Goal: Browse casually

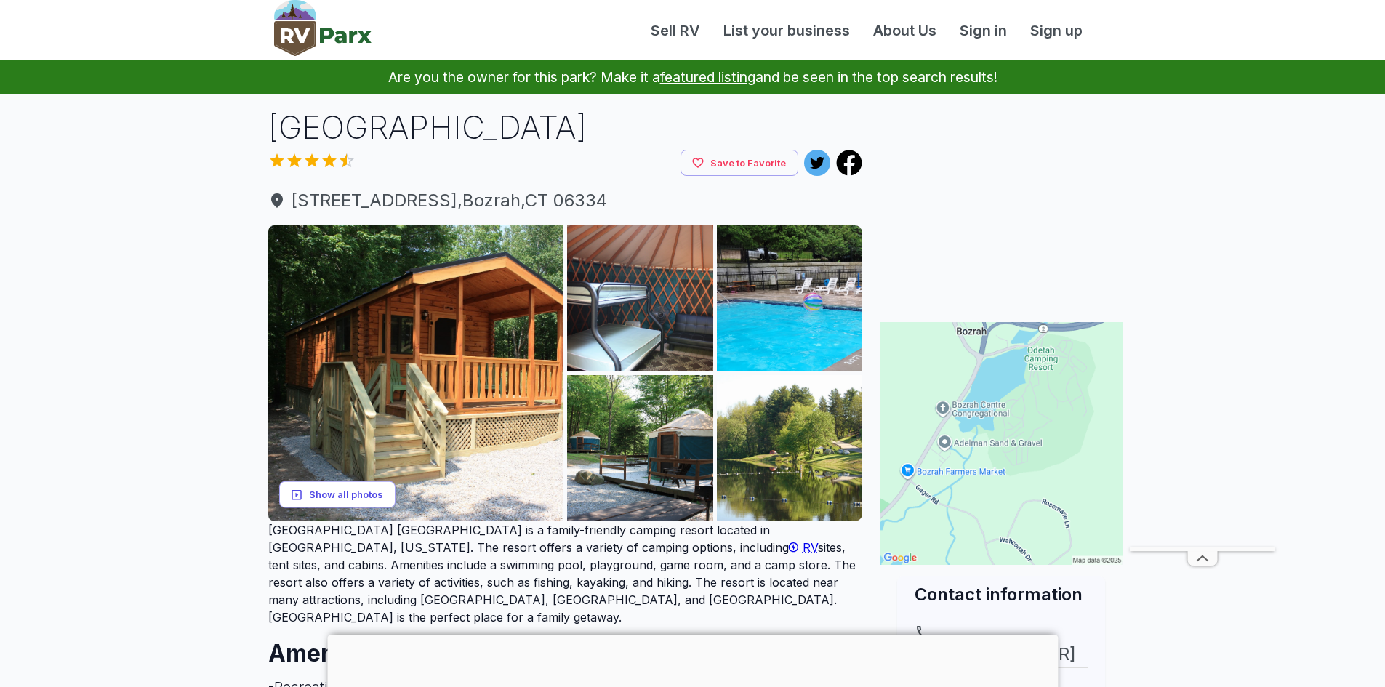
click at [364, 488] on button "Show all photos" at bounding box center [337, 494] width 116 height 27
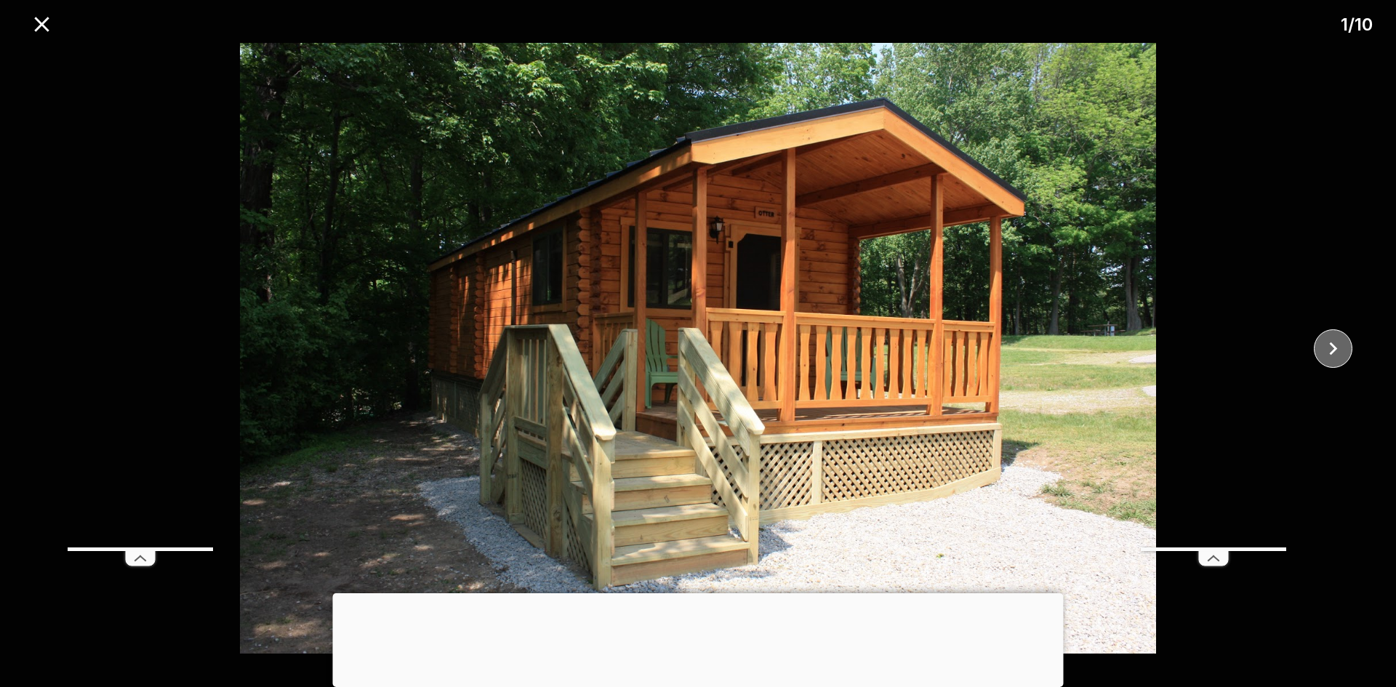
click at [1335, 339] on icon "close" at bounding box center [1332, 348] width 25 height 25
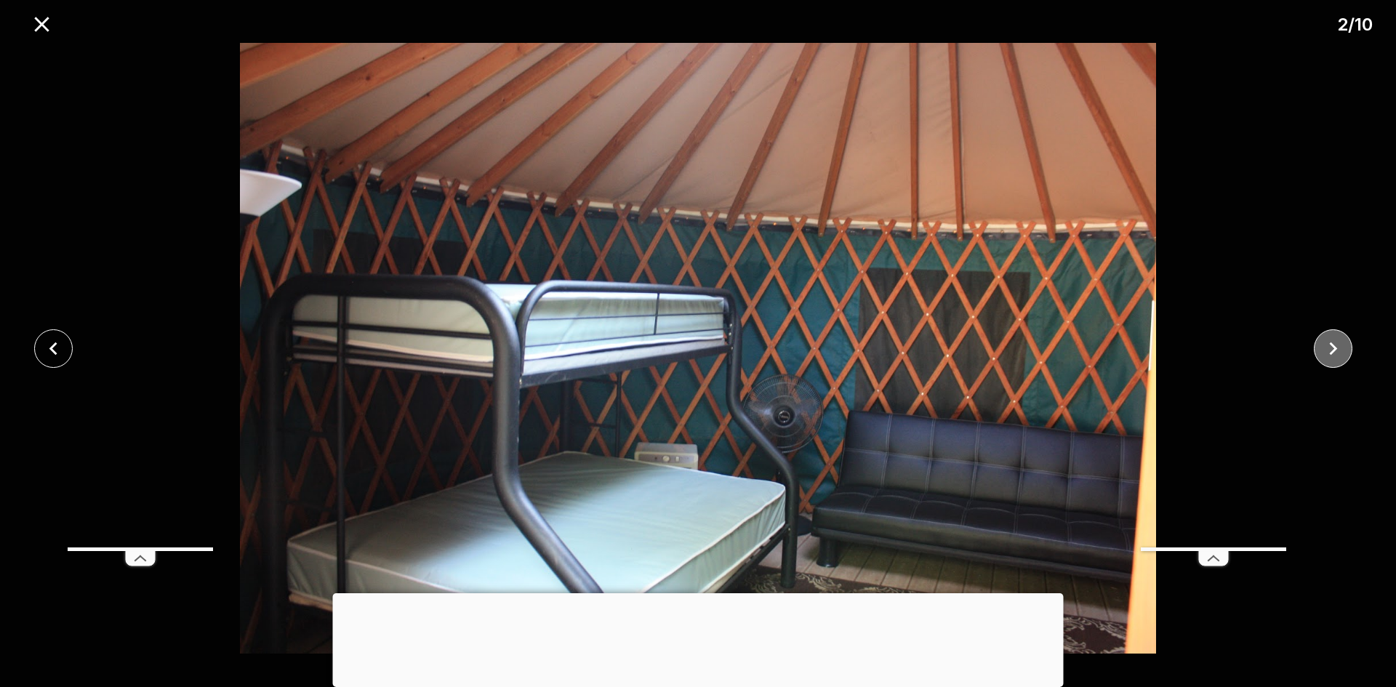
click at [1334, 343] on icon "close" at bounding box center [1332, 348] width 25 height 25
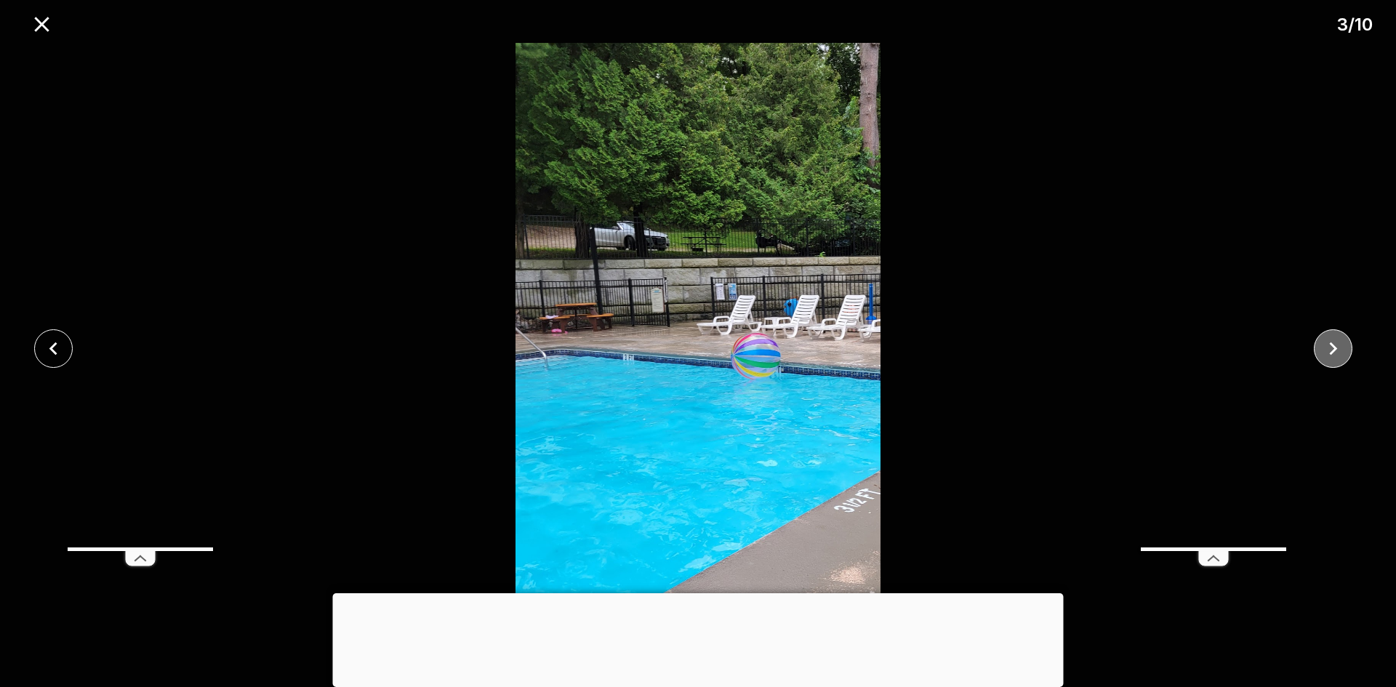
click at [1334, 343] on icon "close" at bounding box center [1332, 348] width 25 height 25
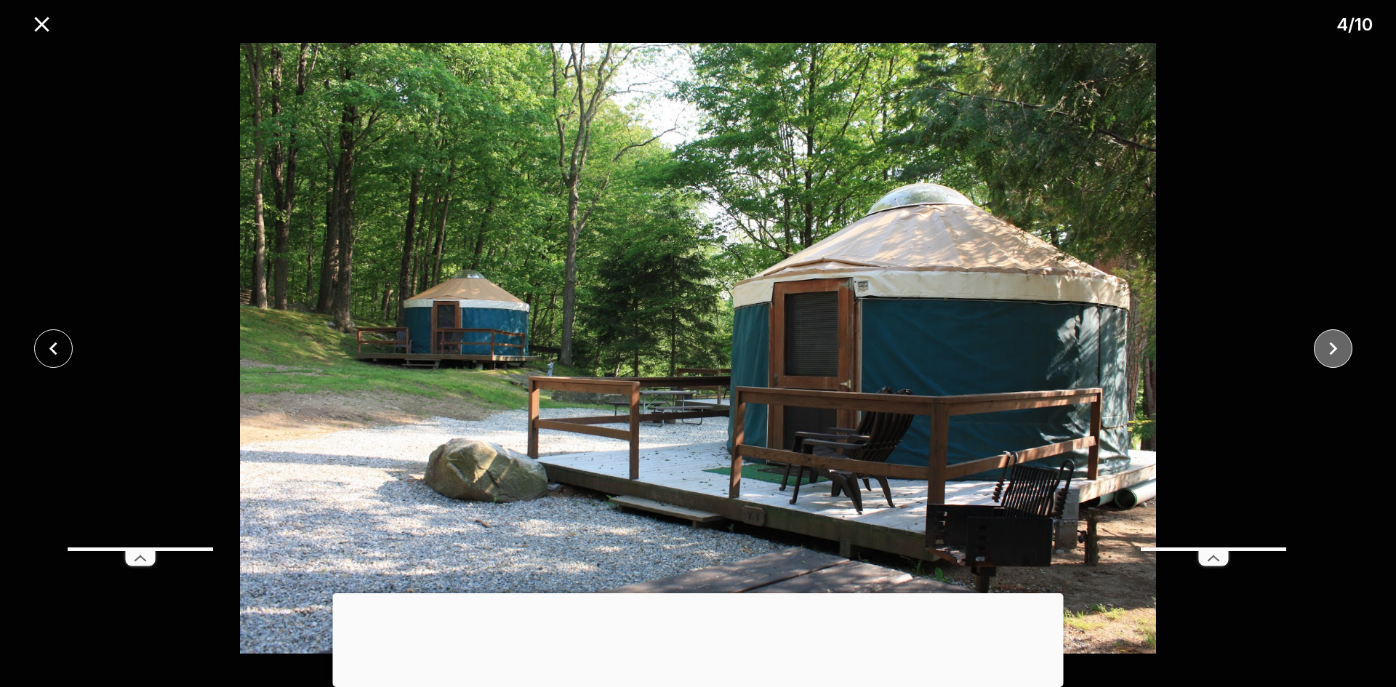
click at [1334, 343] on icon "close" at bounding box center [1332, 348] width 25 height 25
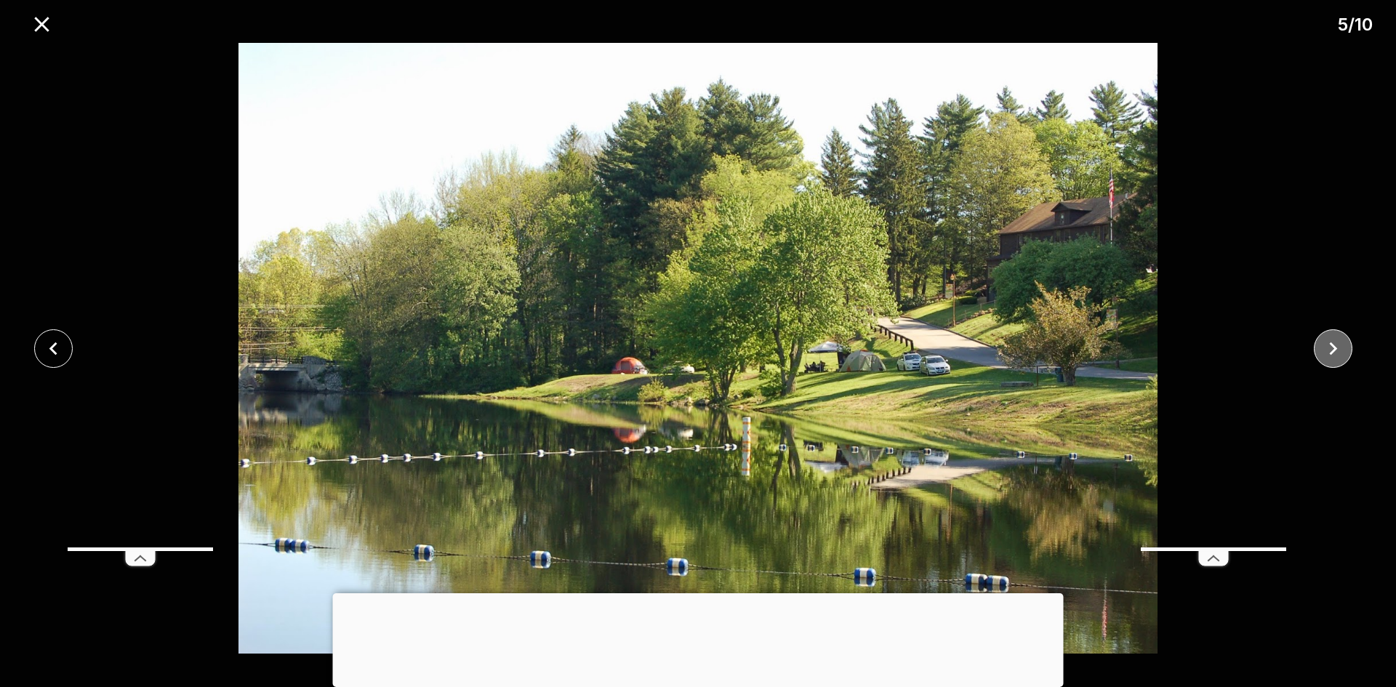
click at [1334, 343] on icon "close" at bounding box center [1332, 348] width 25 height 25
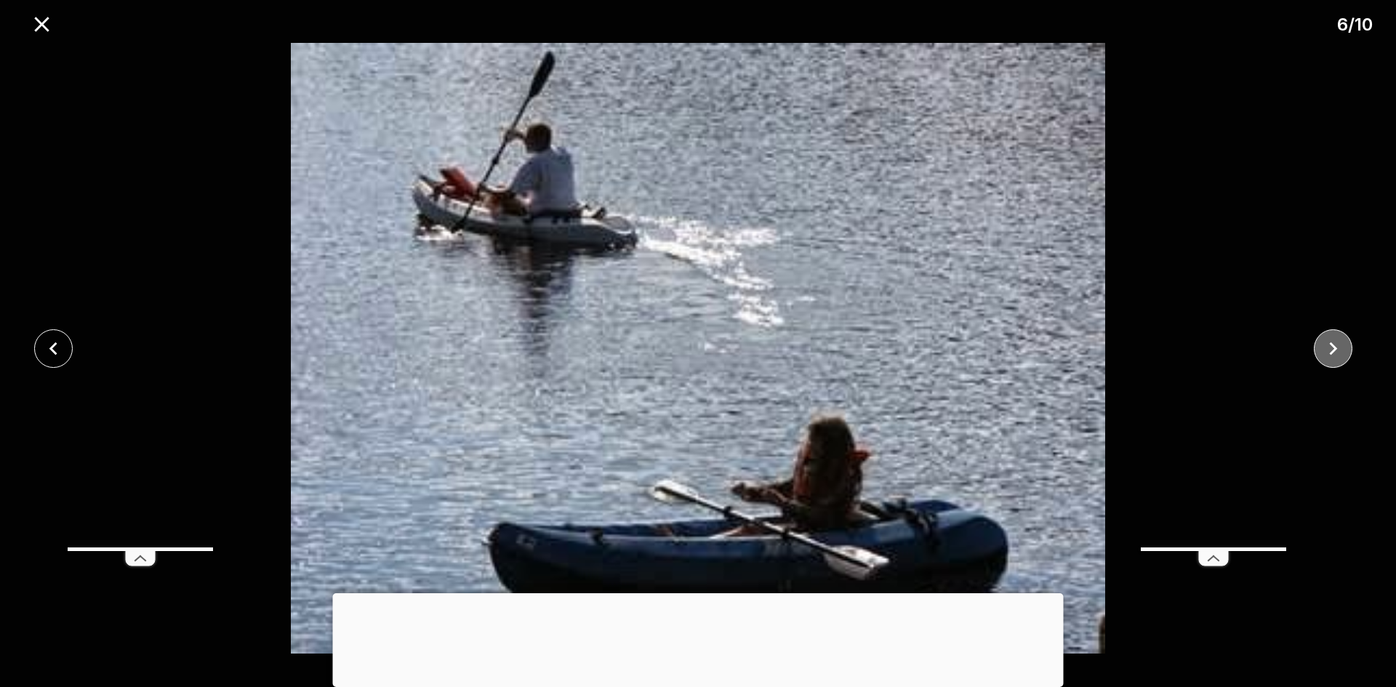
click at [1334, 343] on icon "close" at bounding box center [1332, 348] width 25 height 25
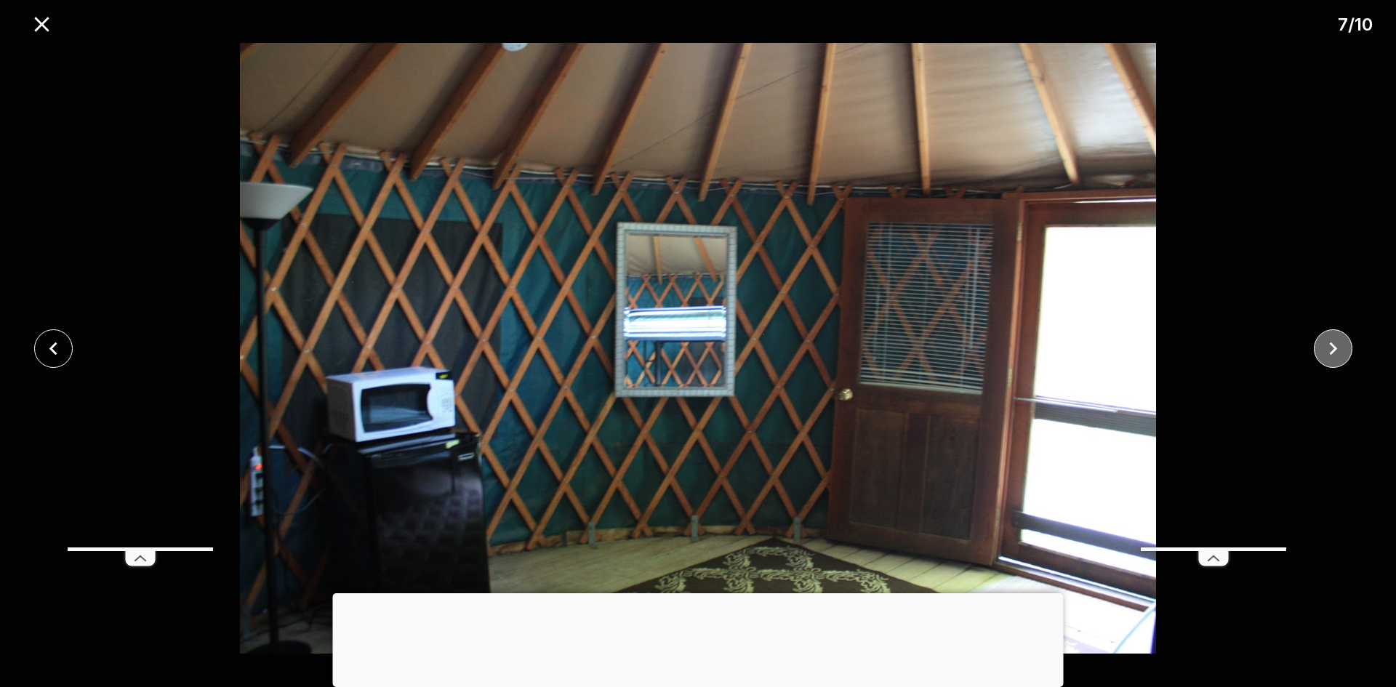
click at [1334, 343] on icon "close" at bounding box center [1332, 348] width 25 height 25
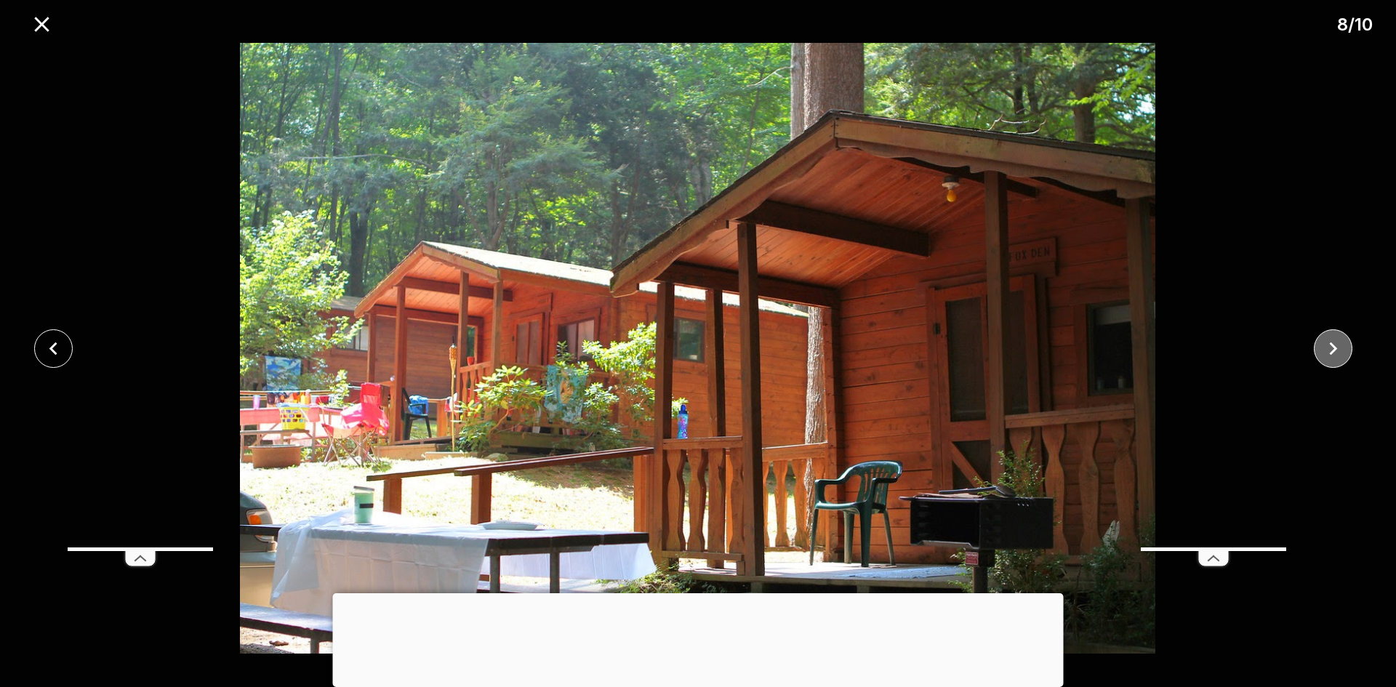
click at [1334, 343] on icon "close" at bounding box center [1332, 348] width 25 height 25
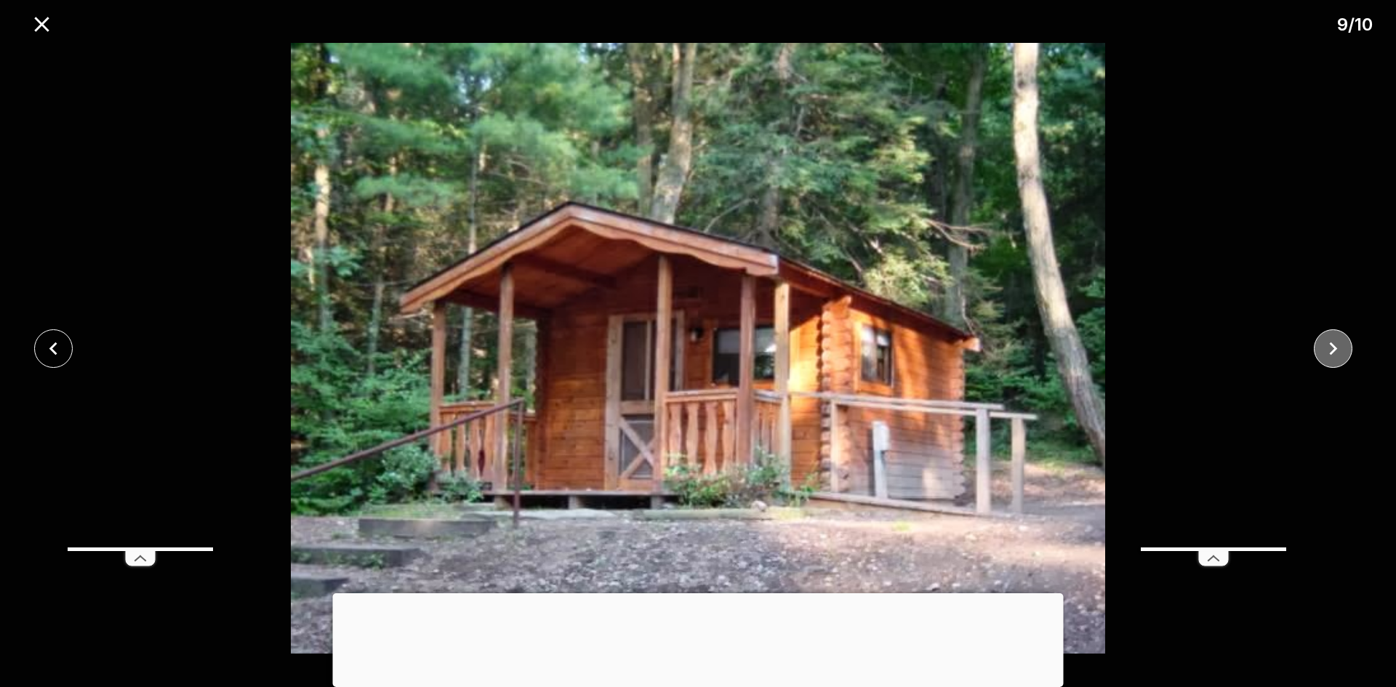
click at [1334, 343] on icon "close" at bounding box center [1332, 348] width 25 height 25
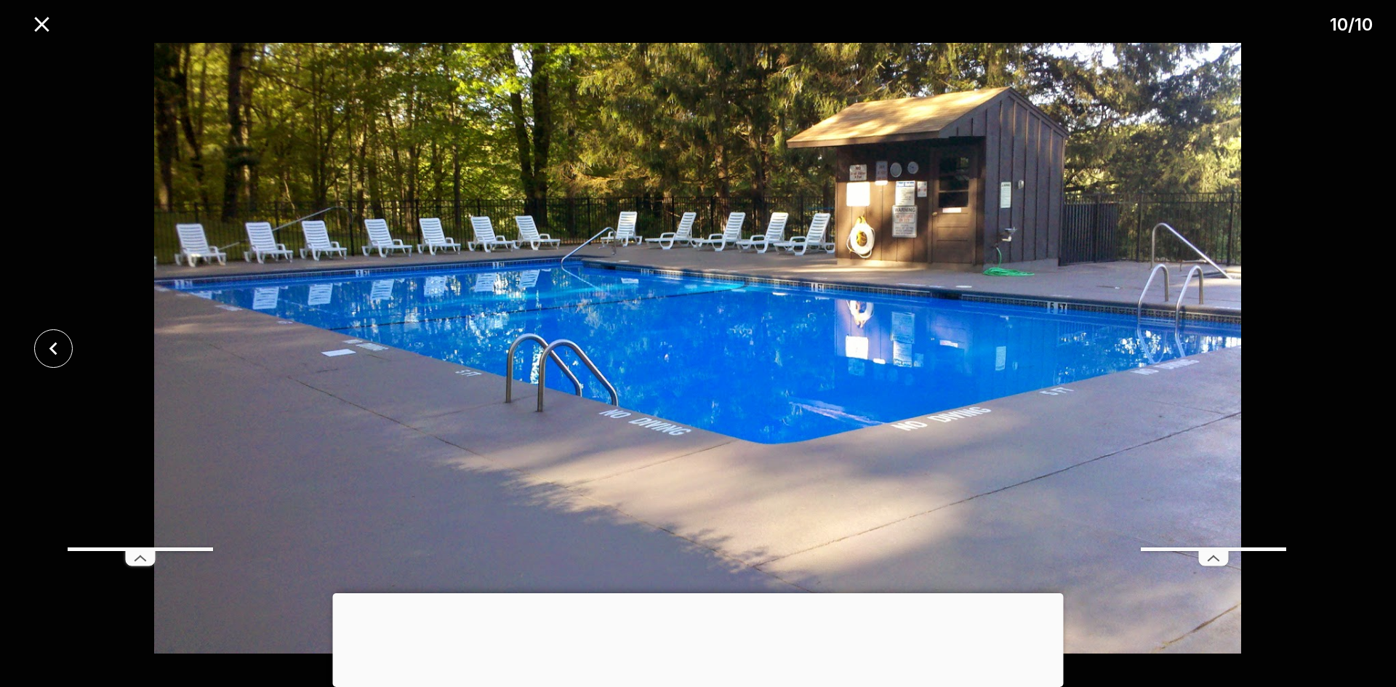
click at [1334, 343] on div at bounding box center [698, 348] width 1396 height 611
click at [50, 22] on icon "close" at bounding box center [41, 24] width 25 height 25
